Goal: Task Accomplishment & Management: Manage account settings

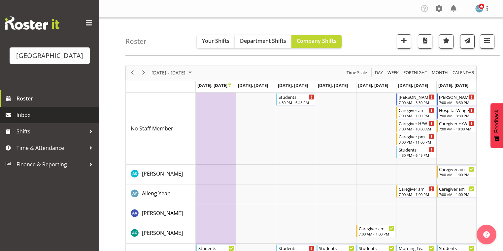
click at [30, 120] on span "Inbox" at bounding box center [56, 115] width 79 height 10
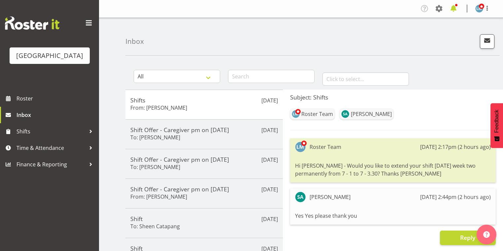
click at [454, 7] on span at bounding box center [453, 8] width 11 height 11
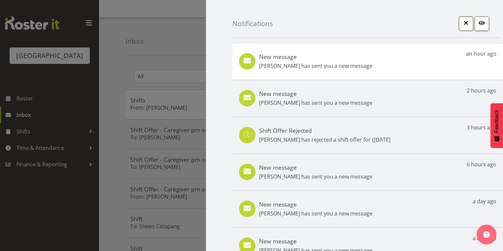
click at [462, 24] on span "button" at bounding box center [466, 22] width 9 height 9
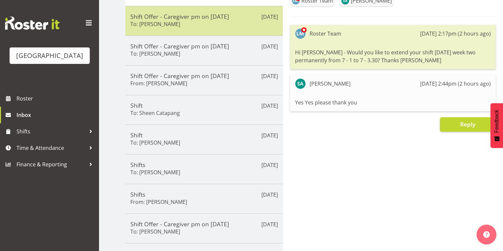
scroll to position [158, 0]
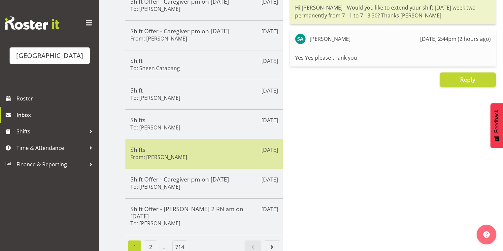
click at [201, 151] on h5 "Shifts" at bounding box center [204, 149] width 148 height 7
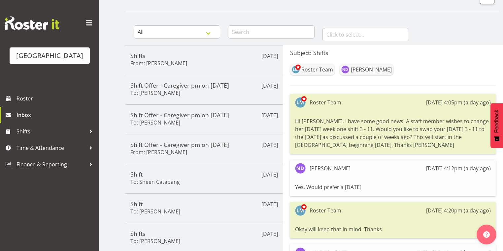
scroll to position [0, 0]
